Goal: Information Seeking & Learning: Understand process/instructions

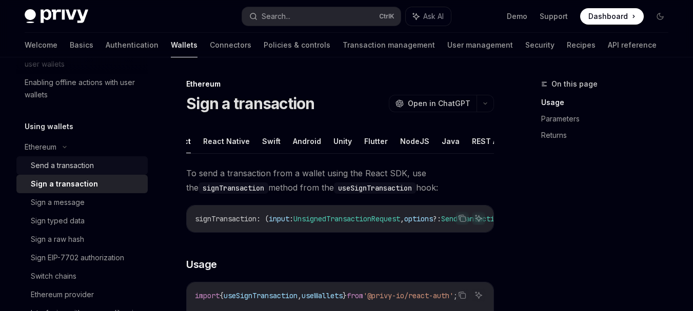
click at [64, 163] on div "Send a transaction" at bounding box center [62, 165] width 63 height 12
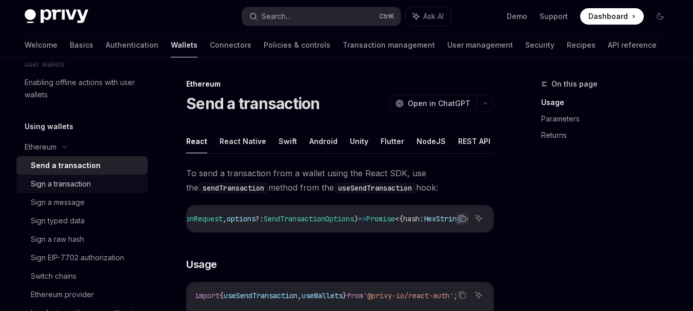
click at [67, 187] on div "Sign a transaction" at bounding box center [61, 184] width 60 height 12
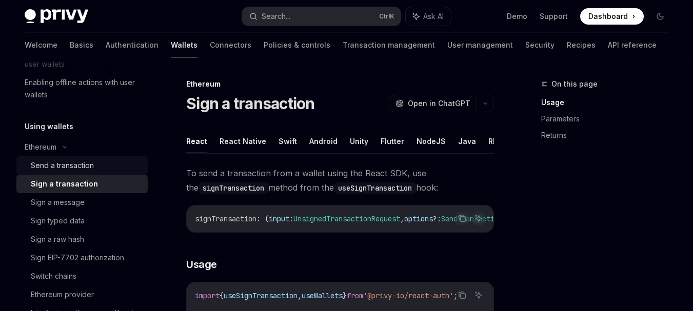
click at [85, 167] on div "Send a transaction" at bounding box center [62, 165] width 63 height 12
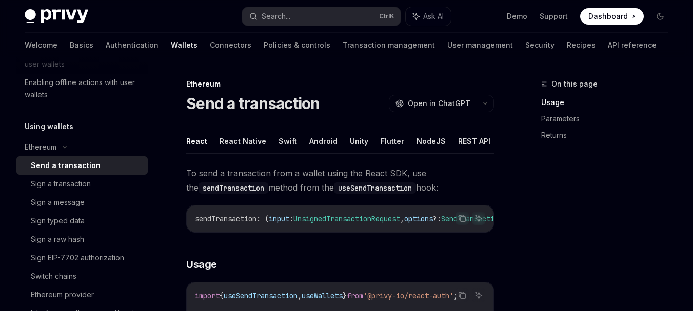
click at [237, 138] on button "React Native" at bounding box center [242, 141] width 47 height 24
click at [535, 216] on div "On this page Usage Parameters Returns" at bounding box center [599, 194] width 156 height 233
type textarea "*"
